Goal: Check status: Check status

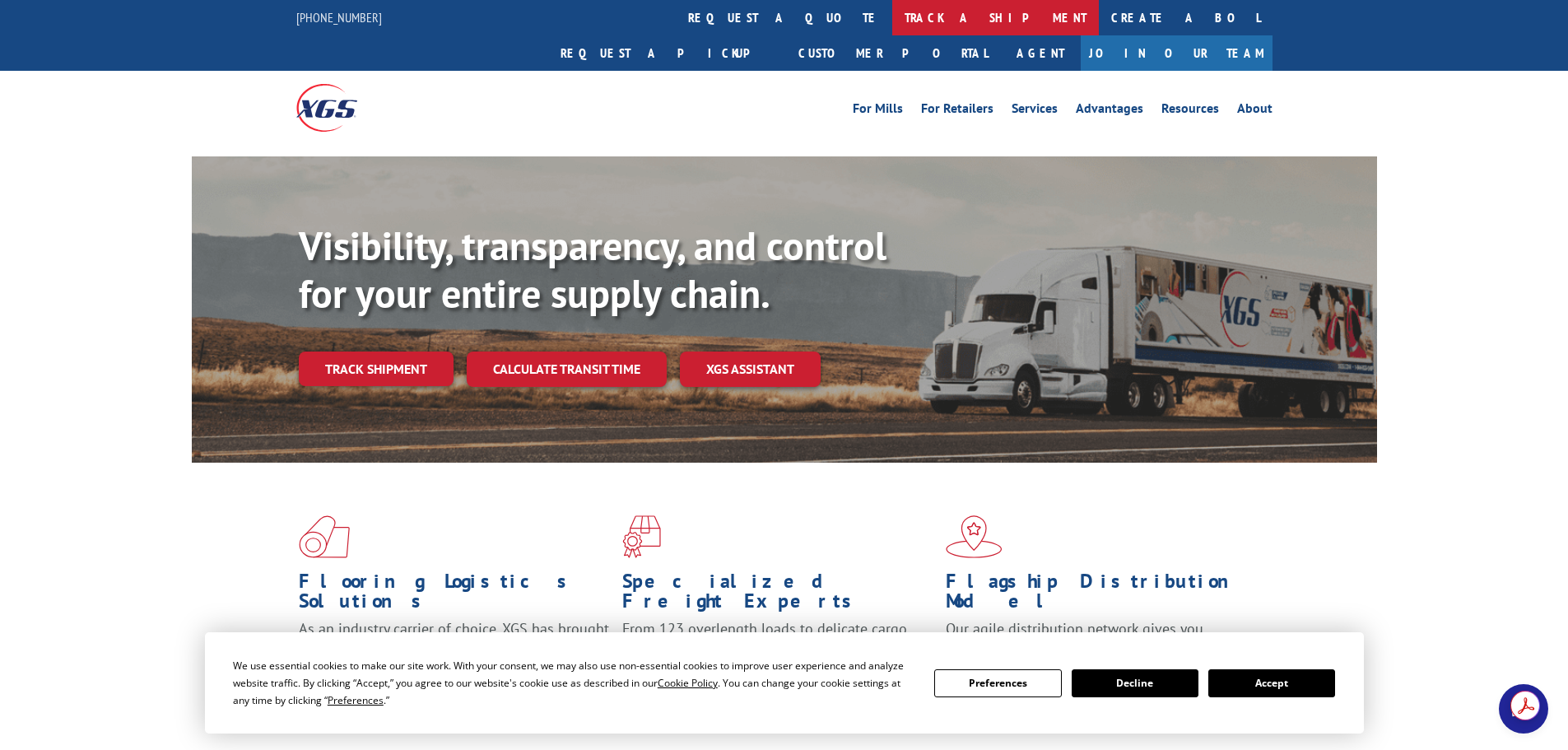
click at [892, 22] on link "track a shipment" at bounding box center [996, 18] width 207 height 35
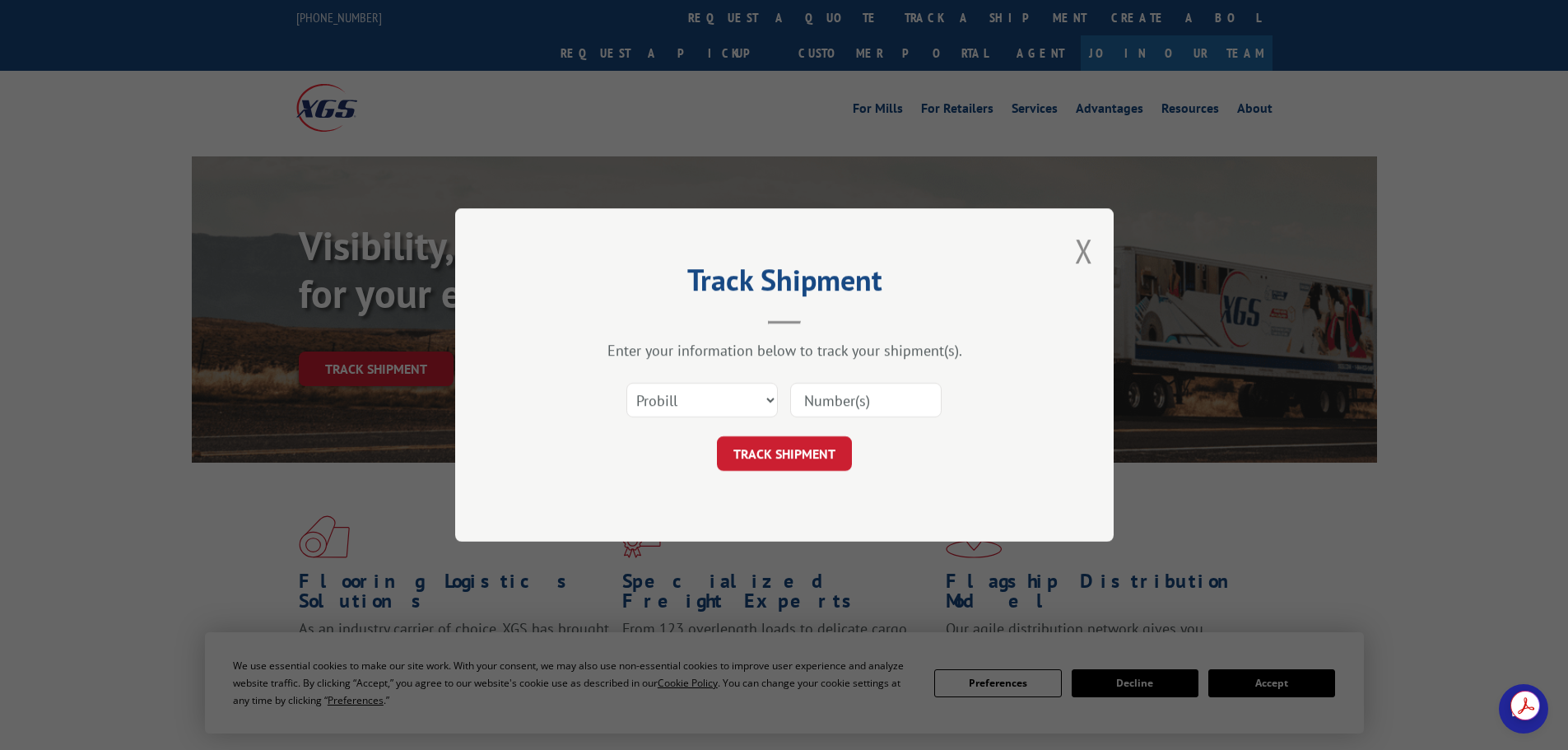
click at [858, 391] on input at bounding box center [866, 400] width 152 height 34
paste input "15963392"
type input "15963392"
click button "TRACK SHIPMENT" at bounding box center [784, 453] width 135 height 34
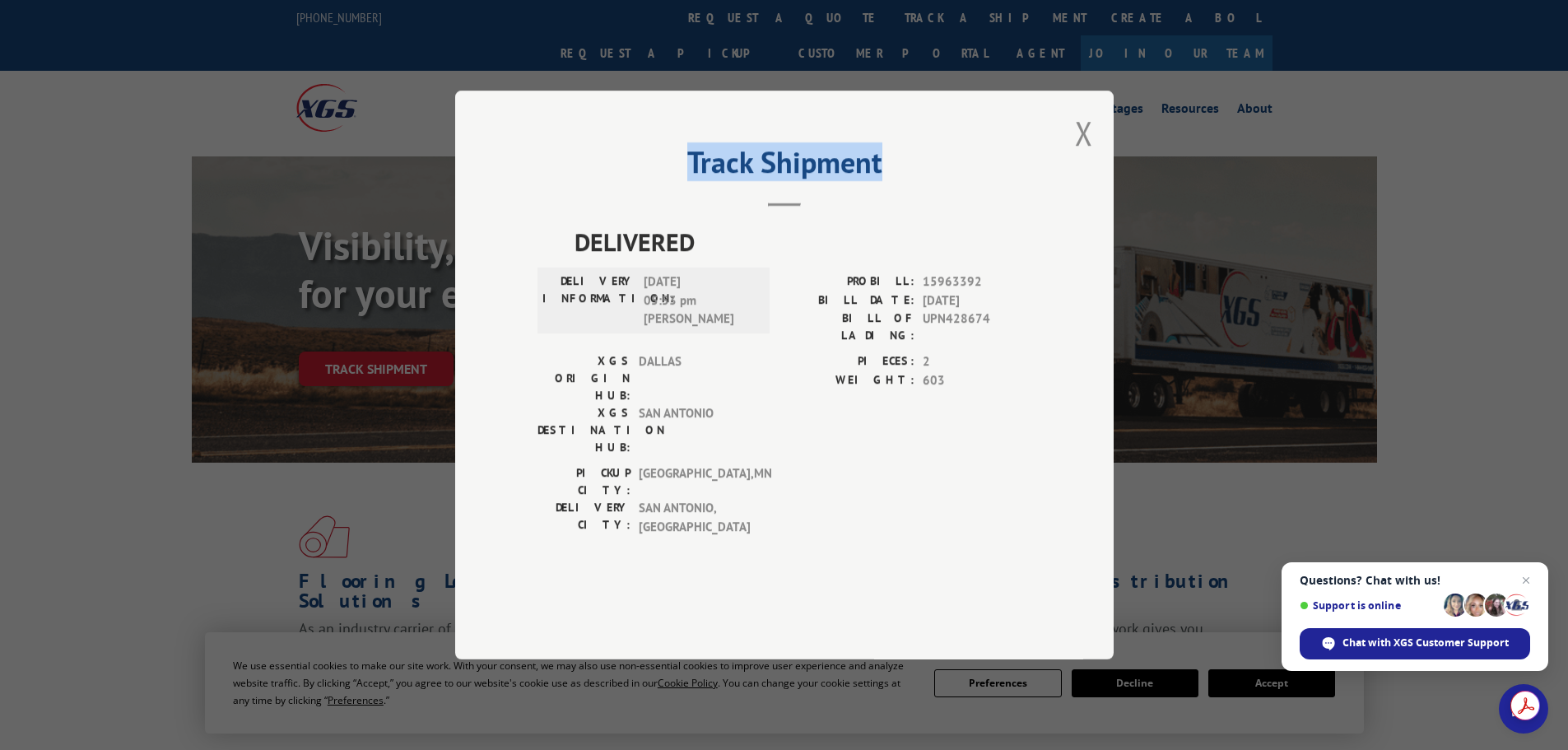
drag, startPoint x: 893, startPoint y: 217, endPoint x: 682, endPoint y: 216, distance: 211.0
click at [682, 182] on h2 "Track Shipment" at bounding box center [784, 167] width 493 height 32
click at [919, 207] on header "Track Shipment" at bounding box center [784, 178] width 493 height 56
drag, startPoint x: 892, startPoint y: 213, endPoint x: 684, endPoint y: 207, distance: 208.1
click at [684, 182] on h2 "Track Shipment" at bounding box center [784, 167] width 493 height 32
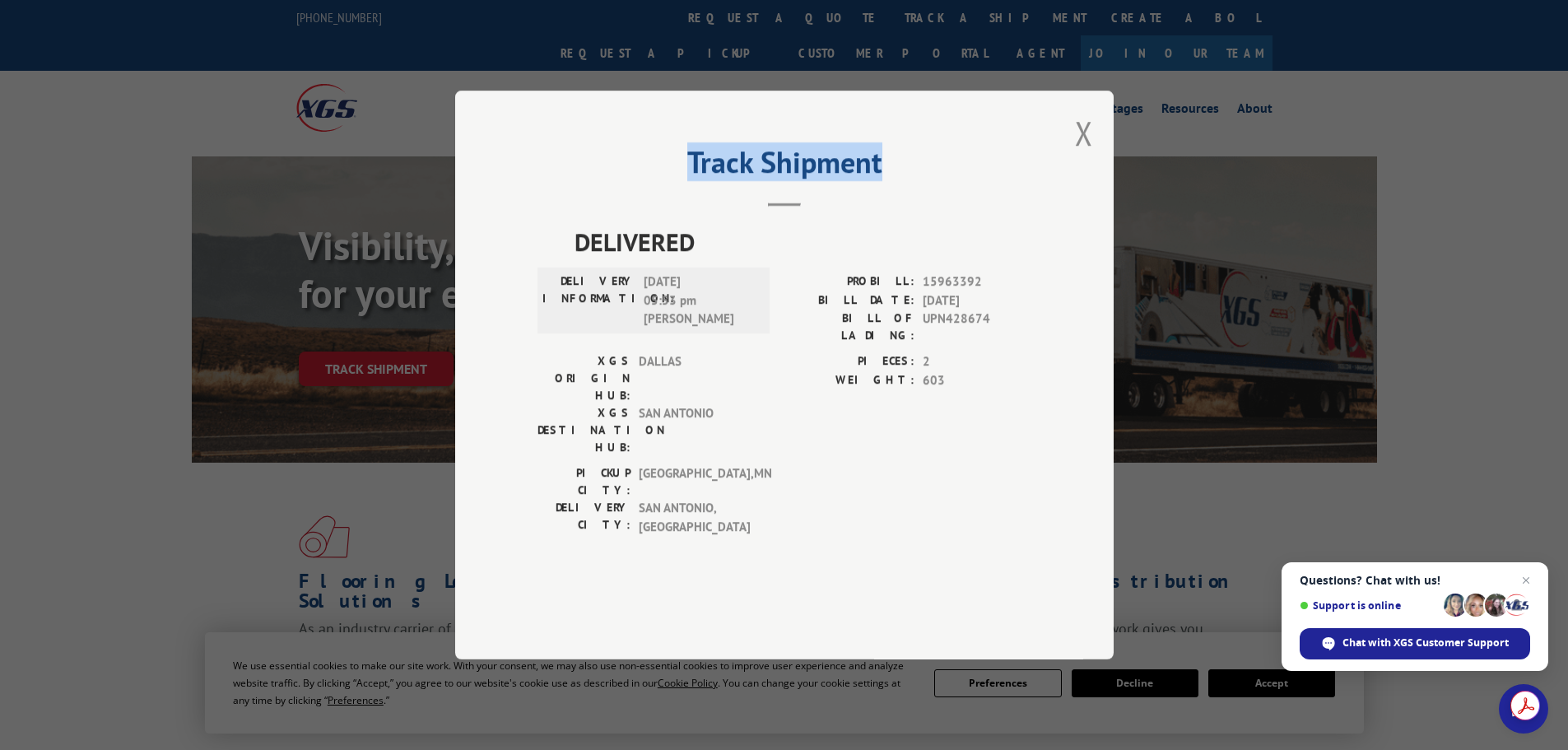
click at [936, 182] on h2 "Track Shipment" at bounding box center [784, 167] width 493 height 32
click at [886, 188] on div "Track Shipment DELIVERED DELIVERY INFORMATION: [DATE] 05:53 pm [PERSON_NAME]: 1…" at bounding box center [784, 375] width 658 height 569
drag, startPoint x: 903, startPoint y: 200, endPoint x: 657, endPoint y: 200, distance: 246.0
click at [657, 182] on h2 "Track Shipment" at bounding box center [784, 167] width 493 height 32
click at [852, 182] on h2 "Track Shipment" at bounding box center [784, 167] width 493 height 32
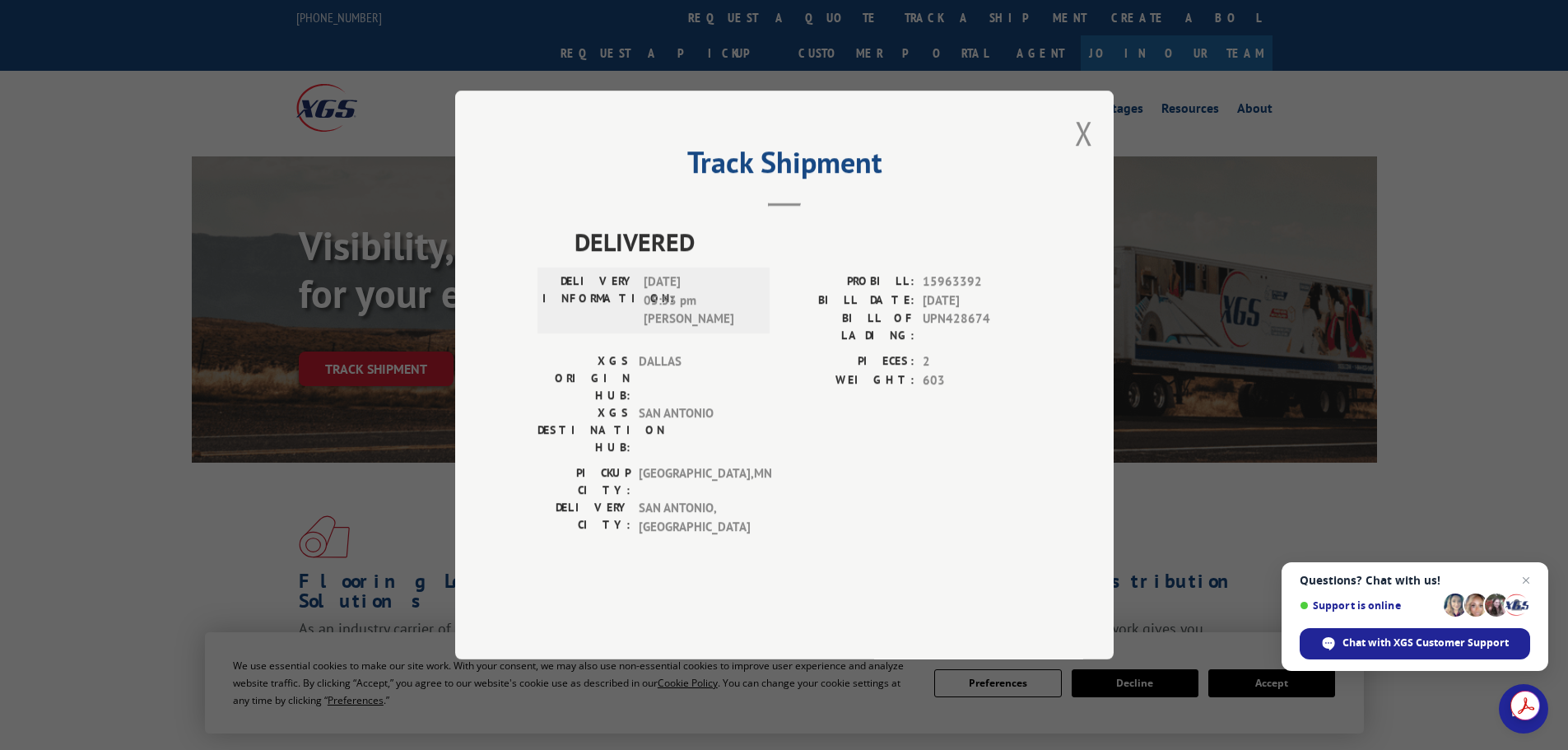
click at [895, 182] on h2 "Track Shipment" at bounding box center [784, 167] width 493 height 32
drag, startPoint x: 911, startPoint y: 213, endPoint x: 772, endPoint y: 228, distance: 139.8
click at [689, 182] on h2 "Track Shipment" at bounding box center [784, 167] width 493 height 32
click at [943, 182] on h2 "Track Shipment" at bounding box center [784, 167] width 493 height 32
